Goal: Task Accomplishment & Management: Use online tool/utility

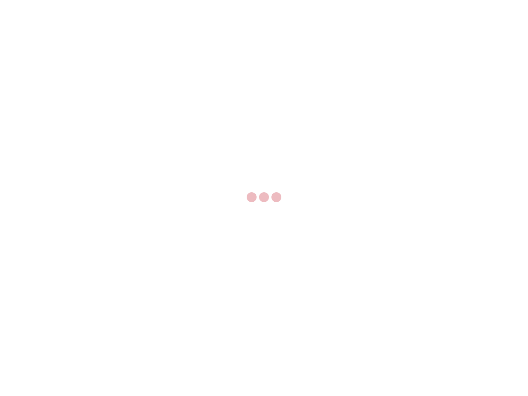
select select "US"
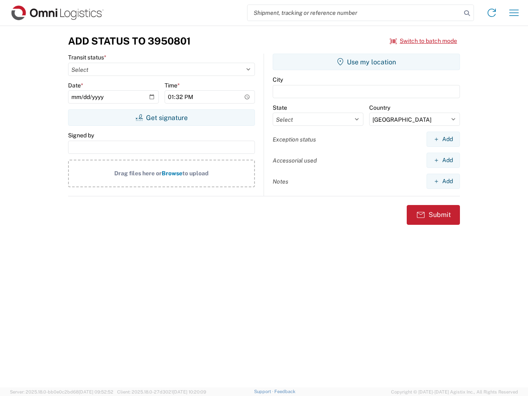
click at [354, 13] on input "search" at bounding box center [355, 13] width 214 height 16
click at [467, 13] on icon at bounding box center [467, 13] width 12 height 12
click at [492, 13] on icon at bounding box center [491, 12] width 13 height 13
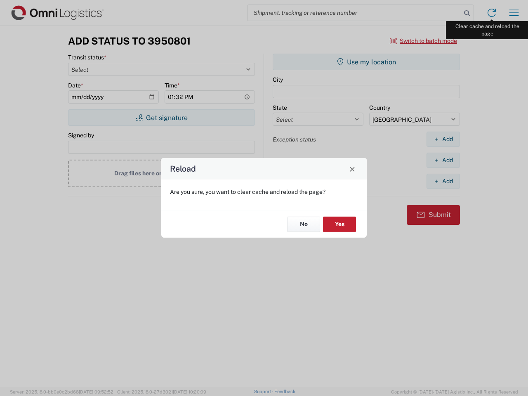
click at [514, 13] on div "Reload Are you sure, you want to clear cache and reload the page? No Yes" at bounding box center [264, 198] width 528 height 396
click at [424, 41] on div "Reload Are you sure, you want to clear cache and reload the page? No Yes" at bounding box center [264, 198] width 528 height 396
click at [161, 118] on div "Reload Are you sure, you want to clear cache and reload the page? No Yes" at bounding box center [264, 198] width 528 height 396
click at [366, 62] on div "Reload Are you sure, you want to clear cache and reload the page? No Yes" at bounding box center [264, 198] width 528 height 396
click at [443, 139] on div "Reload Are you sure, you want to clear cache and reload the page? No Yes" at bounding box center [264, 198] width 528 height 396
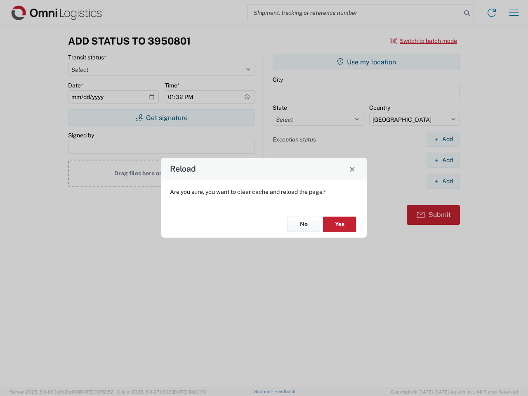
click at [443, 160] on div "Reload Are you sure, you want to clear cache and reload the page? No Yes" at bounding box center [264, 198] width 528 height 396
click at [443, 181] on div "Reload Are you sure, you want to clear cache and reload the page? No Yes" at bounding box center [264, 198] width 528 height 396
